Goal: Task Accomplishment & Management: Use online tool/utility

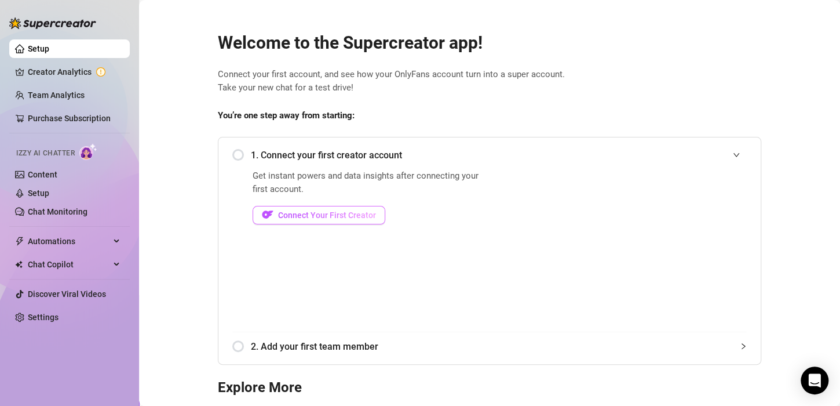
click at [312, 217] on span "Connect Your First Creator" at bounding box center [327, 214] width 98 height 9
click at [232, 158] on div "1. Connect your first creator account" at bounding box center [489, 155] width 515 height 28
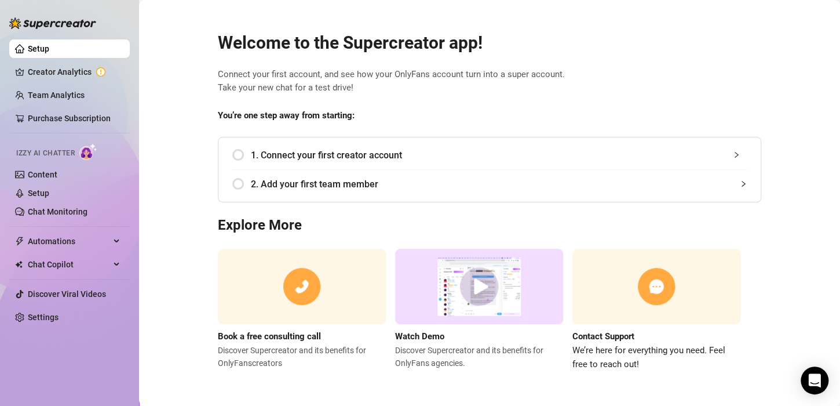
click at [329, 156] on span "1. Connect your first creator account" at bounding box center [499, 155] width 496 height 14
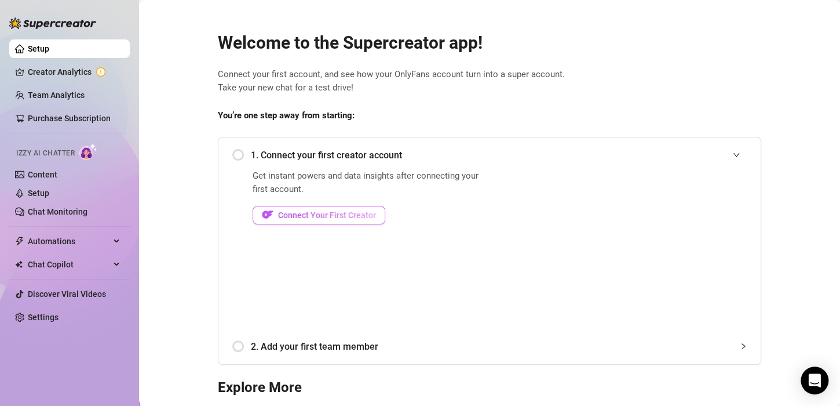
click at [317, 210] on span "Connect Your First Creator" at bounding box center [327, 214] width 98 height 9
